Goal: Navigation & Orientation: Find specific page/section

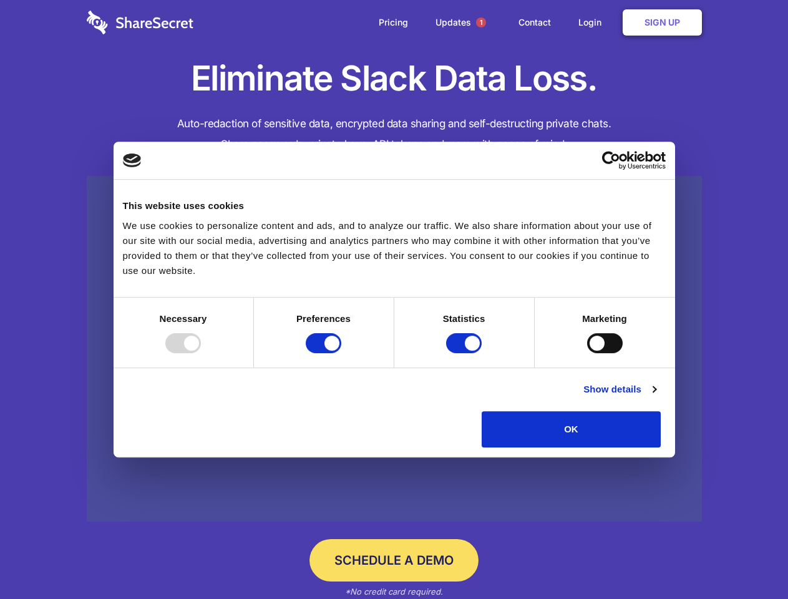
click at [201, 353] on div at bounding box center [183, 343] width 36 height 20
click at [341, 353] on input "Preferences" at bounding box center [324, 343] width 36 height 20
checkbox input "false"
click at [466, 353] on input "Statistics" at bounding box center [464, 343] width 36 height 20
checkbox input "false"
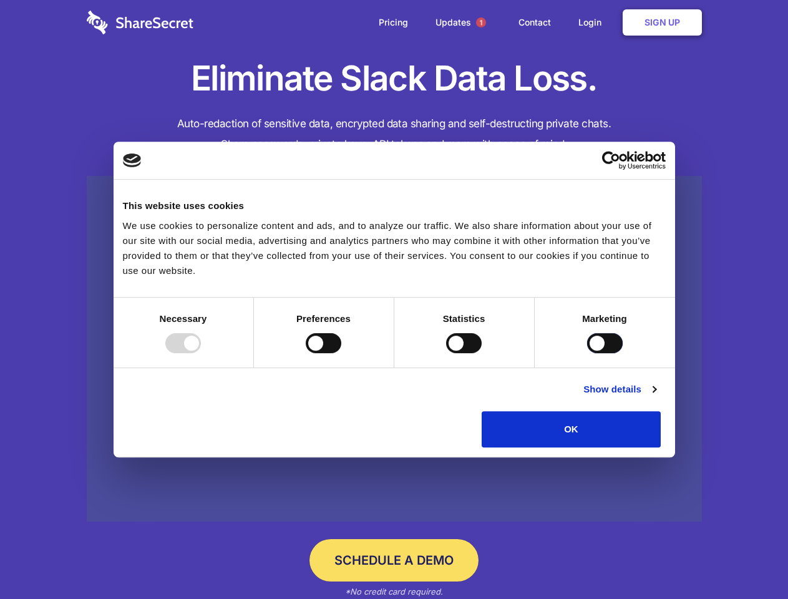
click at [587, 353] on input "Marketing" at bounding box center [605, 343] width 36 height 20
checkbox input "true"
click at [656, 397] on link "Show details" at bounding box center [620, 389] width 72 height 15
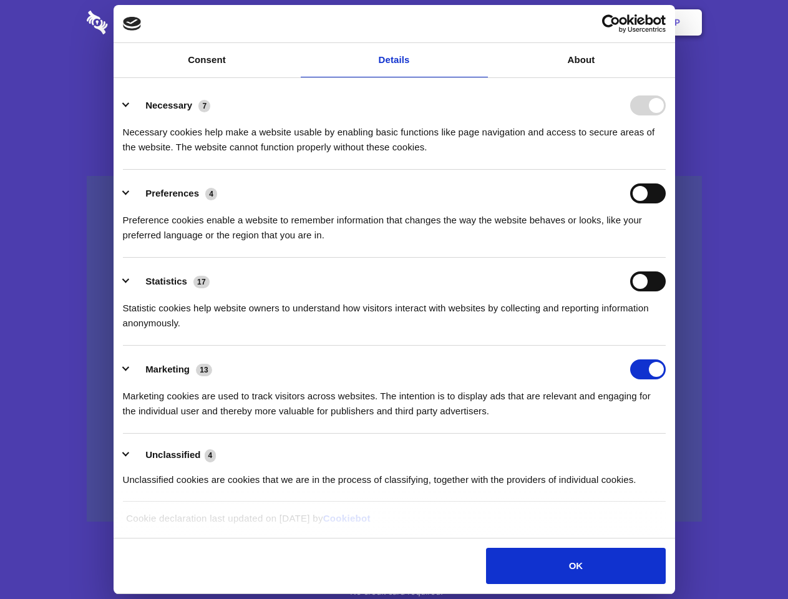
click at [672, 452] on ul "Necessary 7 Necessary cookies help make a website usable by enabling basic func…" at bounding box center [394, 292] width 555 height 421
click at [481, 22] on span "1" at bounding box center [481, 22] width 10 height 10
